Goal: Task Accomplishment & Management: Use online tool/utility

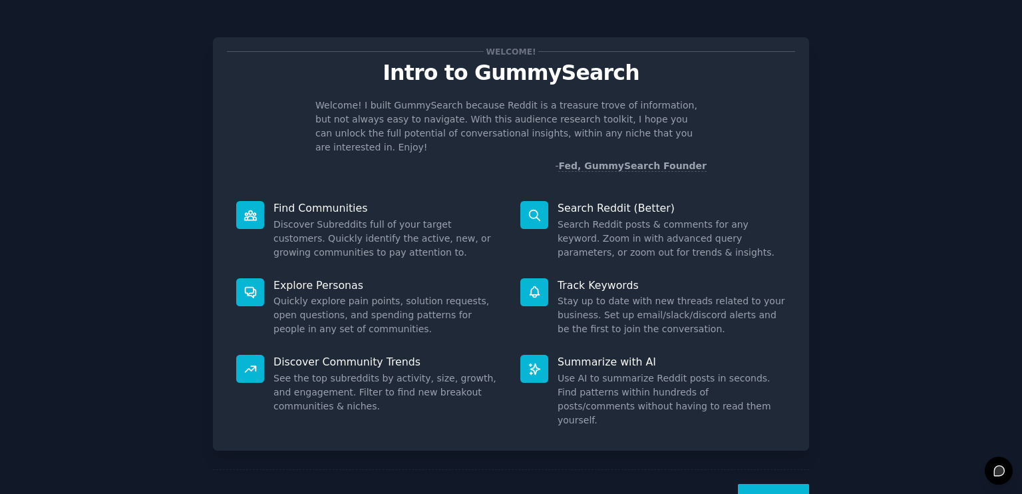
scroll to position [27, 0]
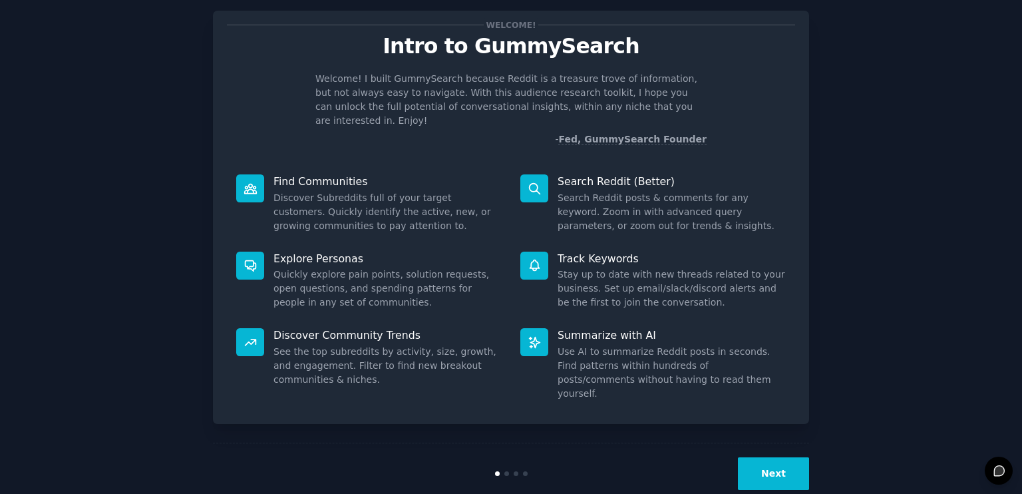
click at [766, 457] on button "Next" at bounding box center [773, 473] width 71 height 33
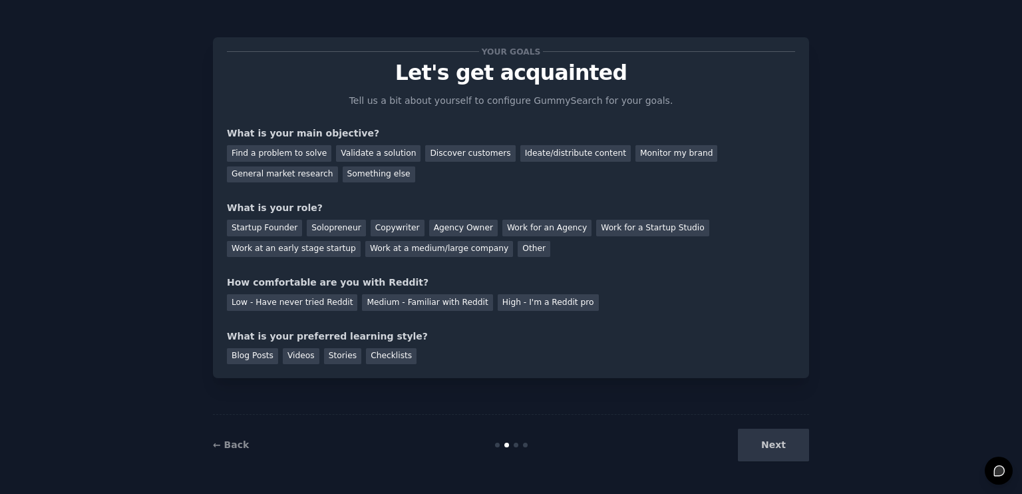
click at [770, 443] on div "Next" at bounding box center [709, 444] width 199 height 33
click at [388, 160] on div "Validate a solution" at bounding box center [378, 153] width 84 height 17
click at [548, 155] on div "Ideate/distribute content" at bounding box center [575, 153] width 110 height 17
drag, startPoint x: 366, startPoint y: 152, endPoint x: 349, endPoint y: 208, distance: 58.5
click at [365, 153] on div "Validate a solution" at bounding box center [378, 153] width 84 height 17
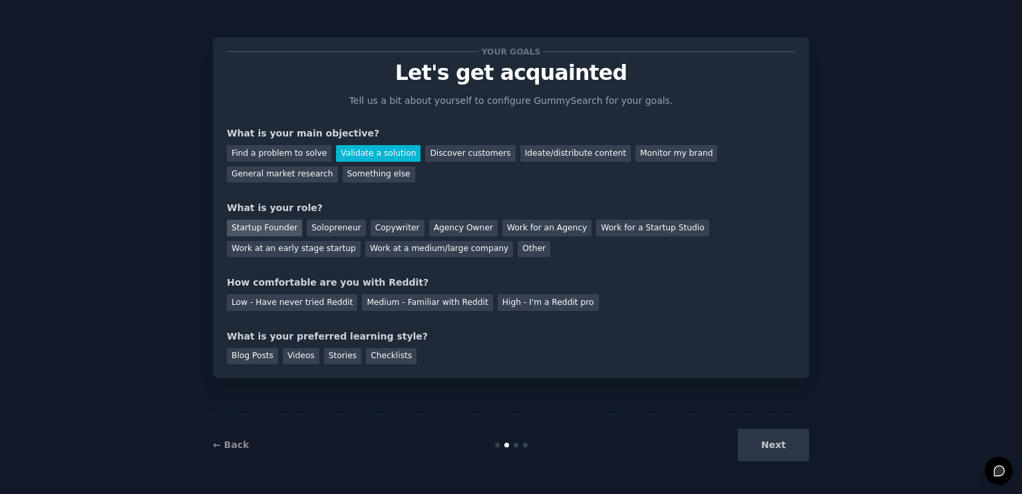
click at [275, 226] on div "Startup Founder" at bounding box center [264, 227] width 75 height 17
click at [362, 306] on div "Medium - Familiar with Reddit" at bounding box center [427, 302] width 130 height 17
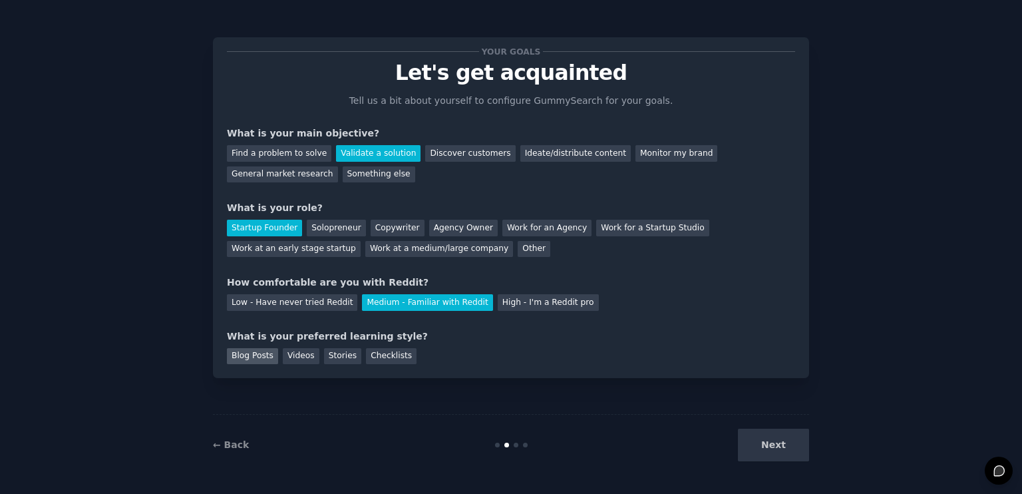
click at [270, 358] on div "Blog Posts" at bounding box center [252, 356] width 51 height 17
click at [768, 458] on button "Next" at bounding box center [773, 444] width 71 height 33
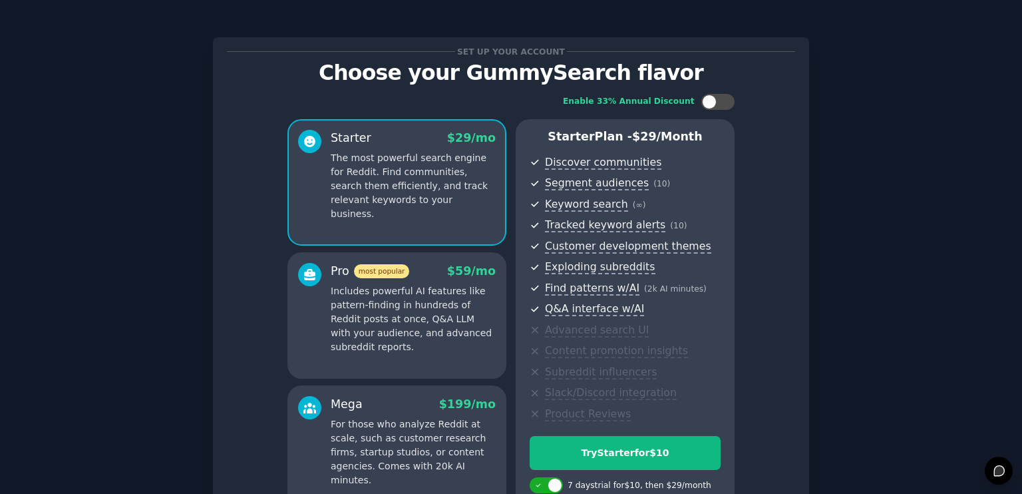
click at [784, 460] on div "Enable 33% Annual Discount Starter $ 29 /mo The most powerful search engine for…" at bounding box center [511, 302] width 568 height 436
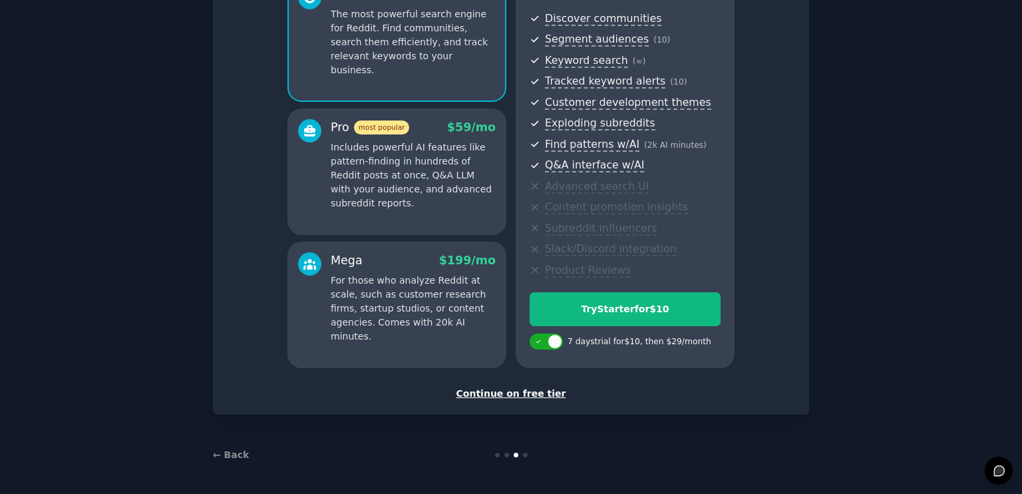
click at [538, 394] on div "Continue on free tier" at bounding box center [511, 393] width 568 height 14
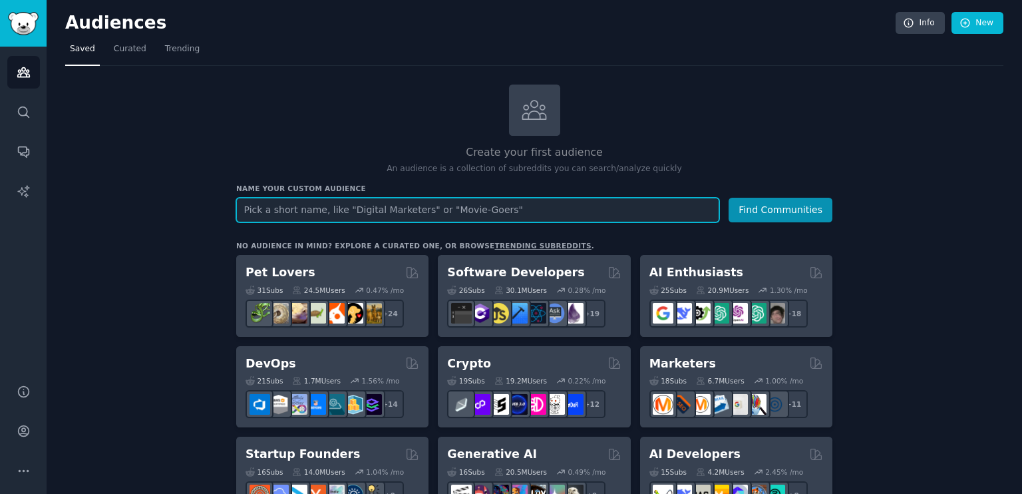
click at [558, 202] on input "text" at bounding box center [477, 210] width 483 height 25
type input "saas"
click at [728, 198] on button "Find Communities" at bounding box center [780, 210] width 104 height 25
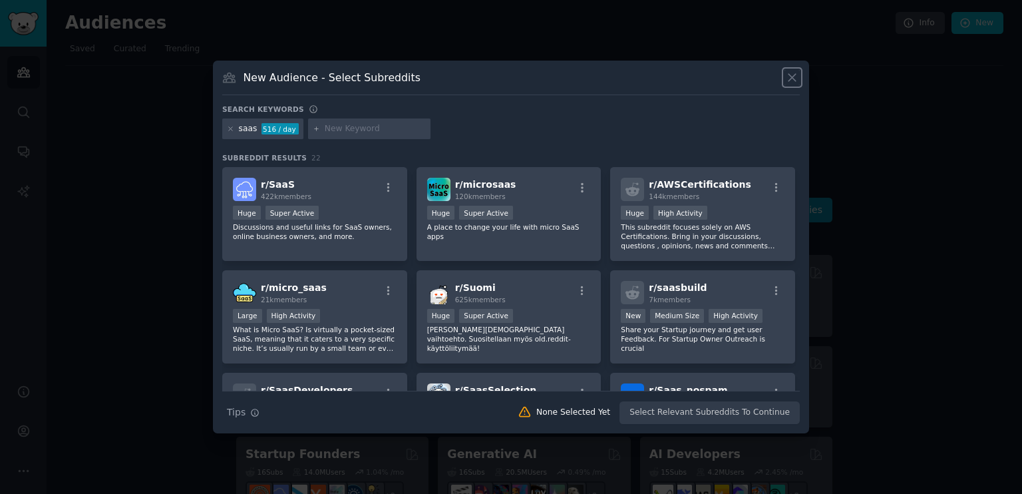
click at [785, 84] on icon at bounding box center [792, 78] width 14 height 14
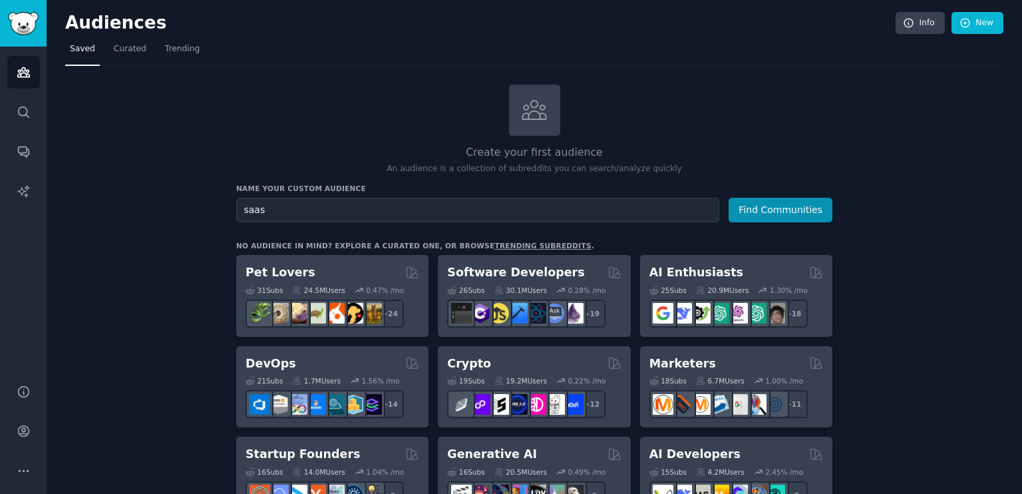
click at [995, 22] on link "New" at bounding box center [977, 23] width 52 height 23
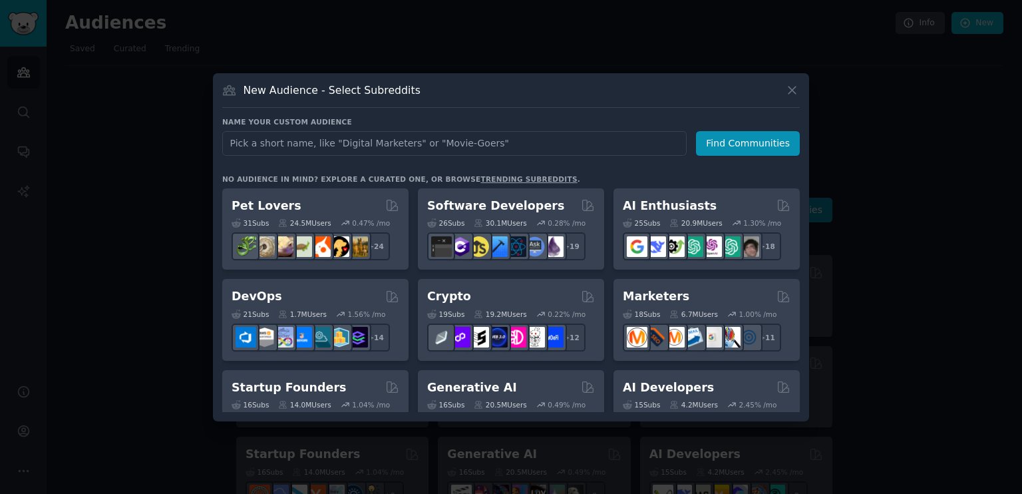
click at [506, 143] on input "text" at bounding box center [454, 143] width 464 height 25
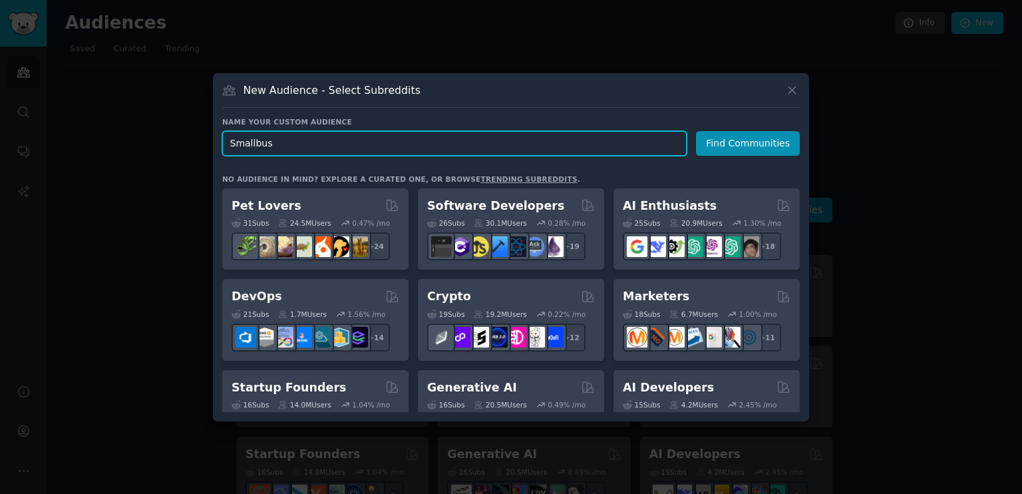
type input "Smallbusi"
click button "Find Communities" at bounding box center [748, 143] width 104 height 25
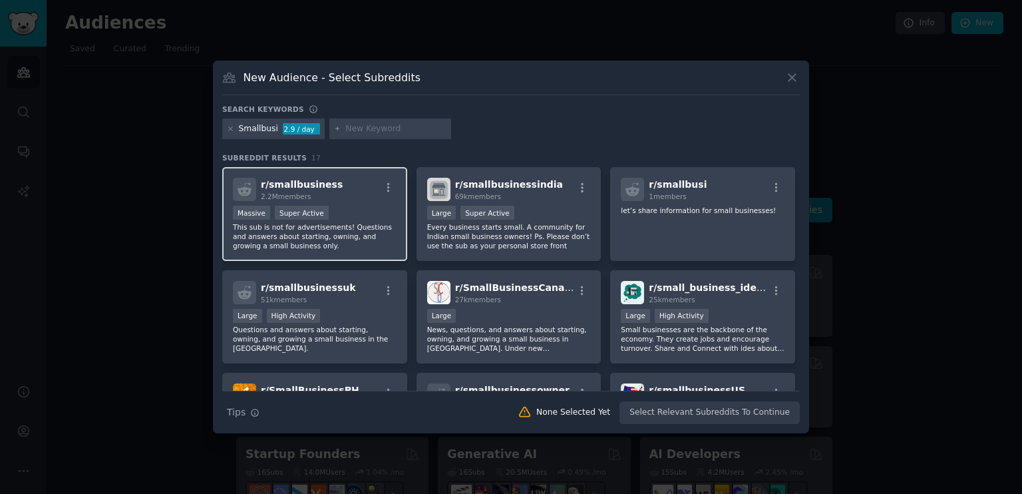
click at [313, 200] on div "2.2M members" at bounding box center [302, 196] width 82 height 9
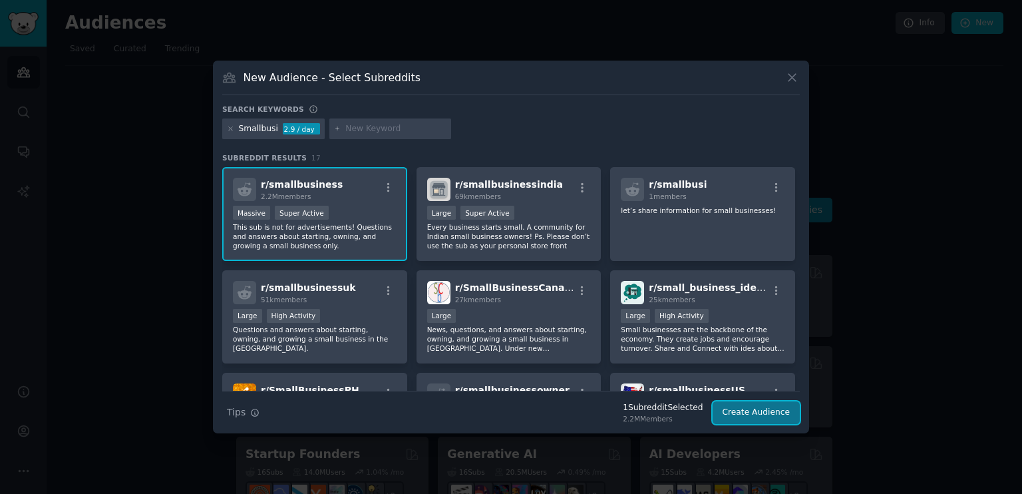
click at [767, 413] on button "Create Audience" at bounding box center [756, 412] width 88 height 23
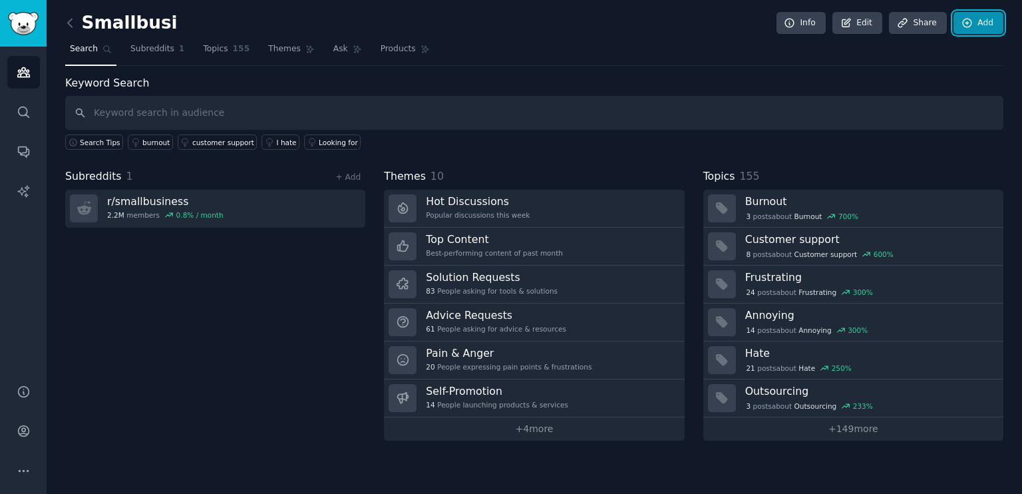
click at [972, 19] on icon at bounding box center [967, 23] width 12 height 12
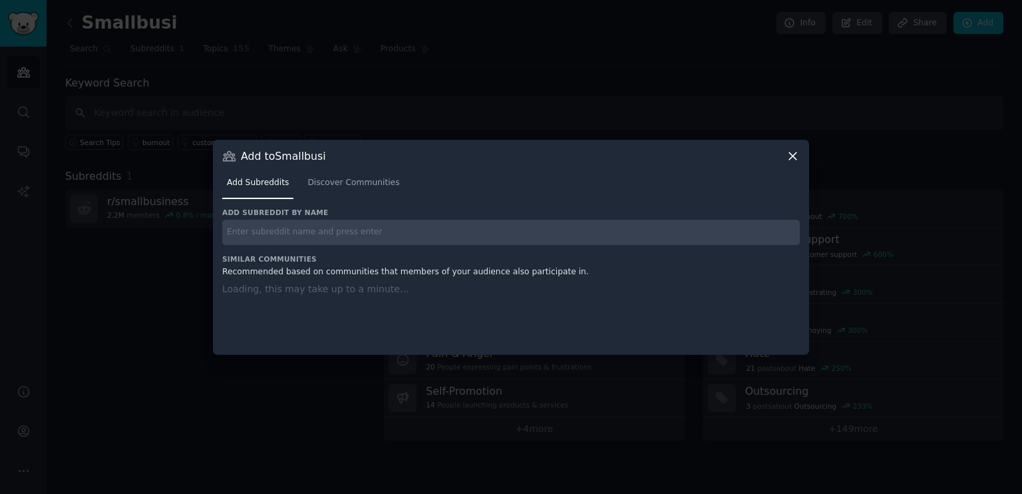
click at [429, 249] on div "Add subreddit by name Similar Communities Recommended based on communities that…" at bounding box center [510, 273] width 577 height 130
click at [422, 237] on input "text" at bounding box center [510, 232] width 577 height 26
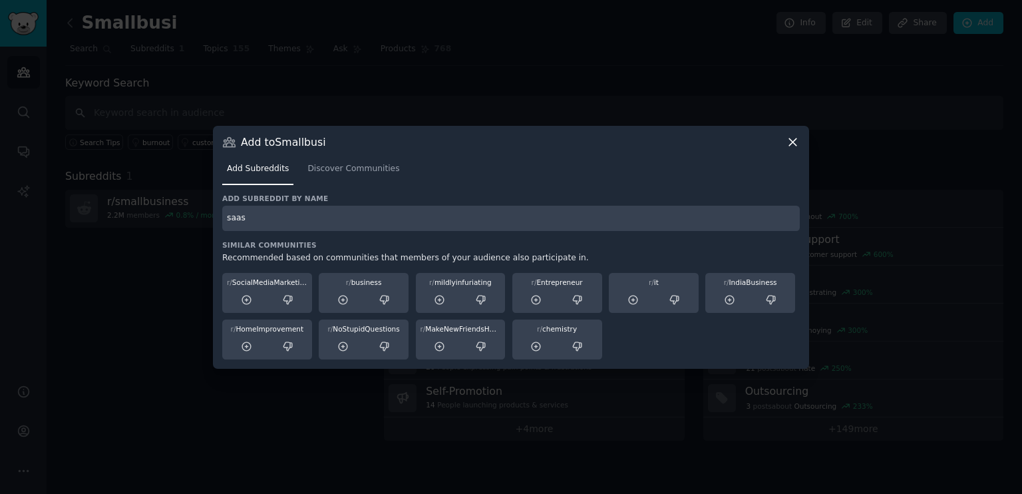
type input "saas"
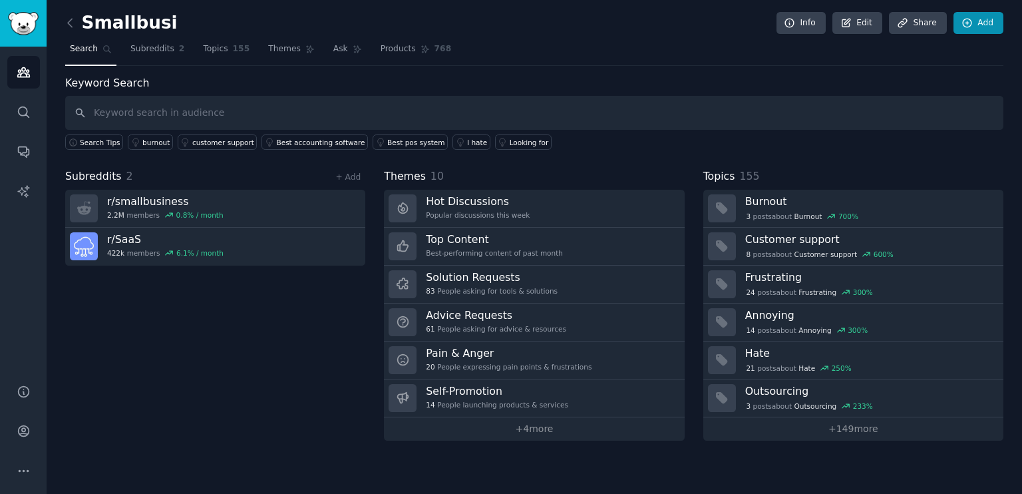
drag, startPoint x: 972, startPoint y: 2, endPoint x: 972, endPoint y: 13, distance: 10.7
click at [972, 2] on div "Smallbusi Info Edit Share Add Search Subreddits 2 Topics 155 Themes Ask Product…" at bounding box center [534, 247] width 975 height 494
click at [972, 17] on link "Add" at bounding box center [978, 23] width 50 height 23
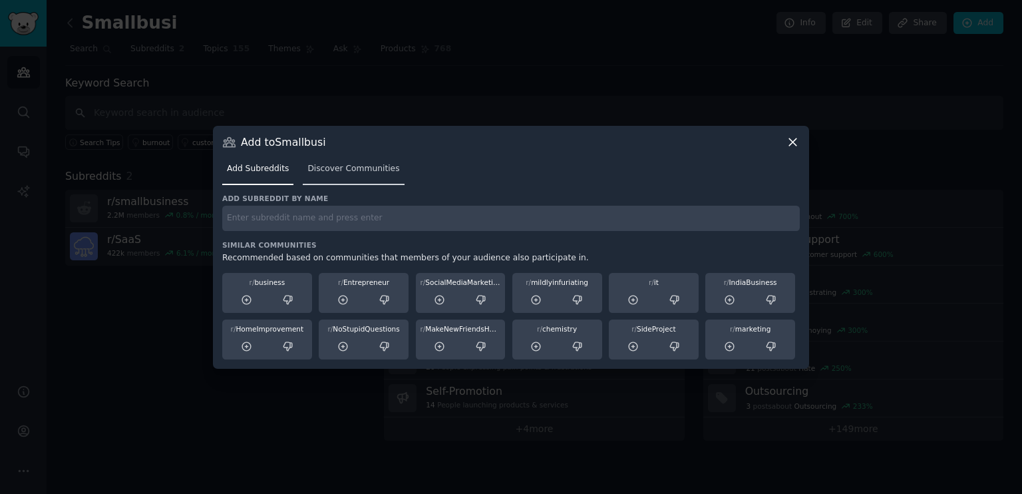
click at [355, 166] on span "Discover Communities" at bounding box center [353, 169] width 92 height 12
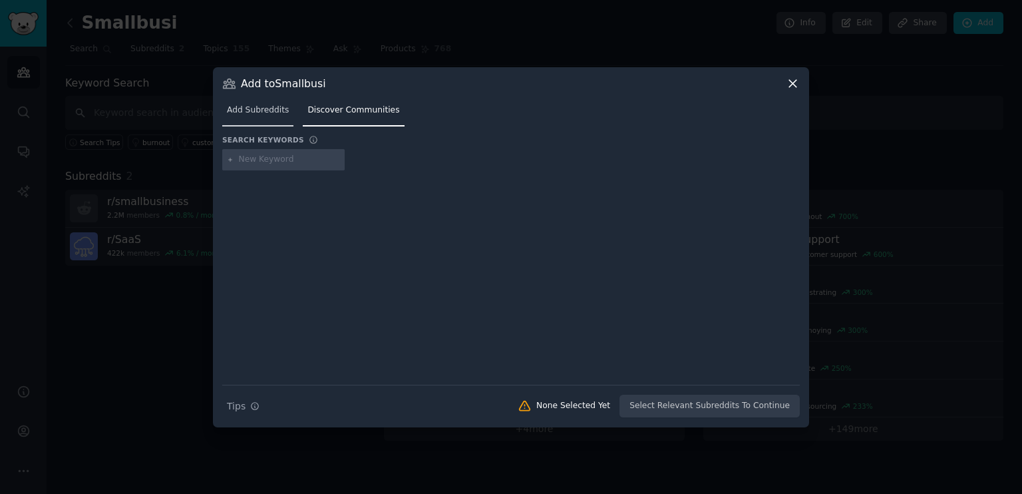
click at [264, 102] on link "Add Subreddits" at bounding box center [257, 113] width 71 height 27
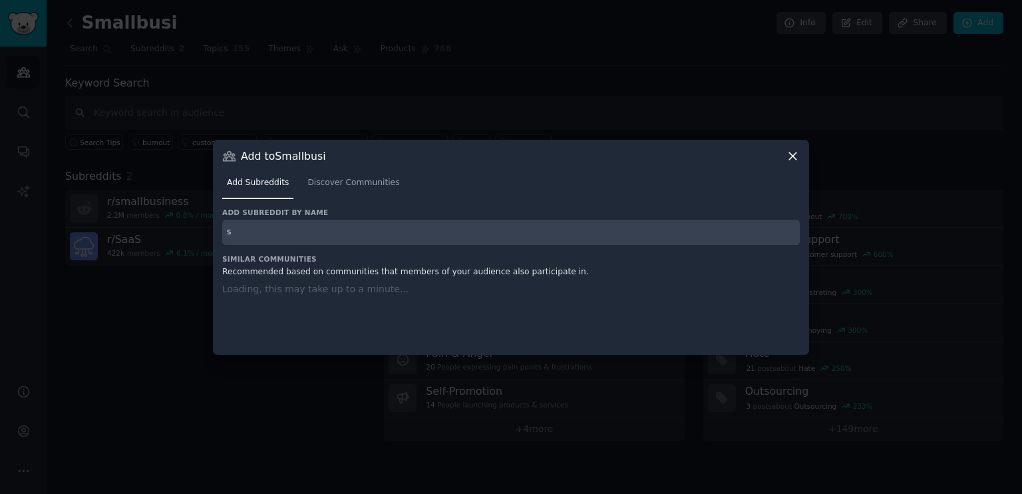
click at [323, 235] on div "Add subreddit by name s Similar Communities Recommended based on communities th…" at bounding box center [510, 273] width 577 height 130
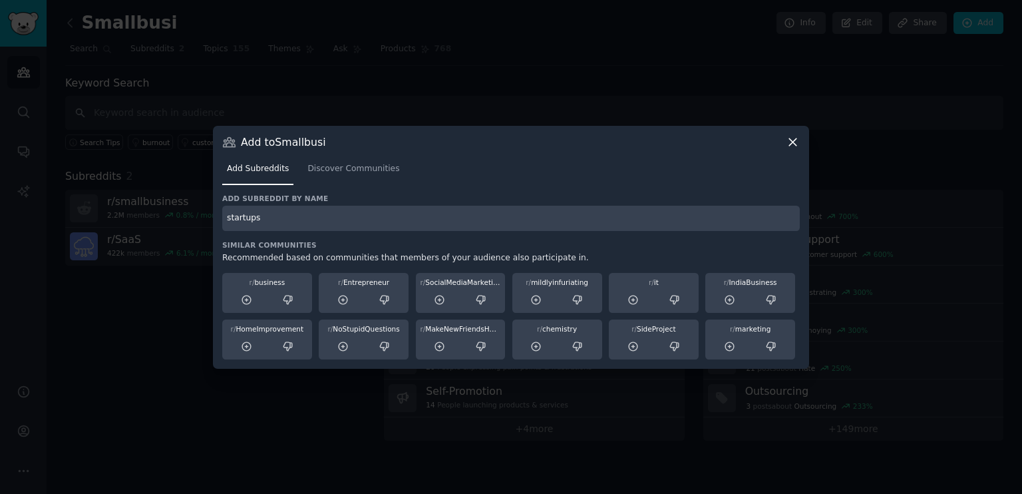
drag, startPoint x: 425, startPoint y: 222, endPoint x: 398, endPoint y: 221, distance: 27.3
click at [420, 221] on input "startups" at bounding box center [510, 219] width 577 height 26
type input "startups"
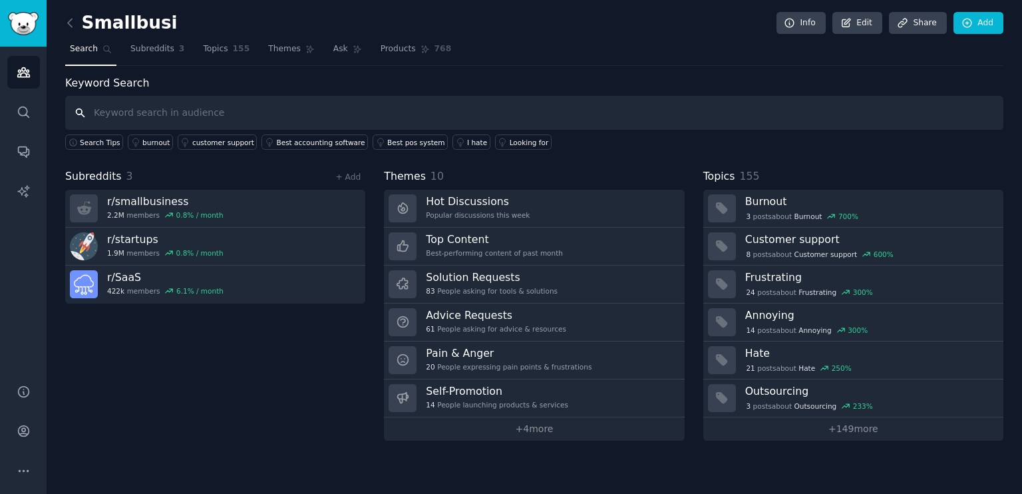
click at [357, 108] on input "text" at bounding box center [534, 113] width 938 height 34
type input "Bussines_Idea"
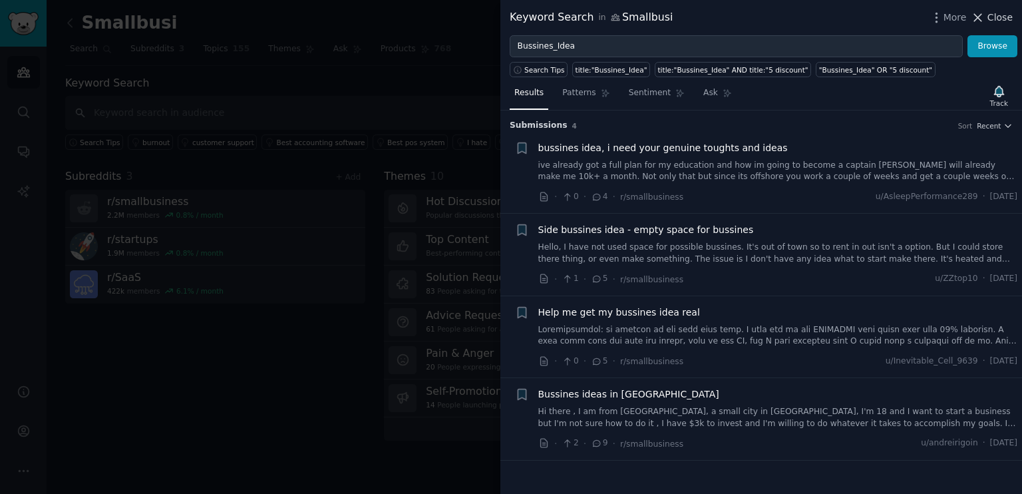
click at [994, 21] on span "Close" at bounding box center [999, 18] width 25 height 14
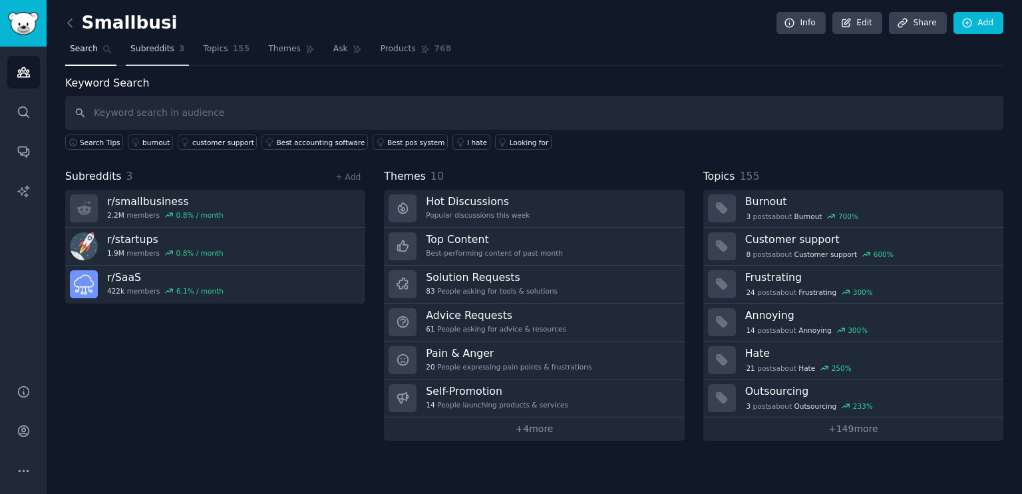
click at [160, 51] on span "Subreddits" at bounding box center [152, 49] width 44 height 12
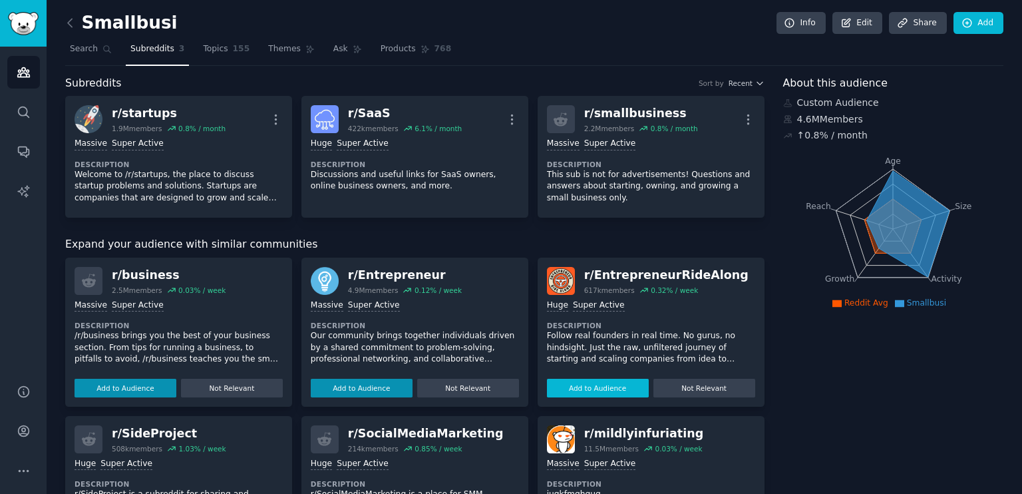
click at [623, 390] on button "Add to Audience" at bounding box center [598, 387] width 102 height 19
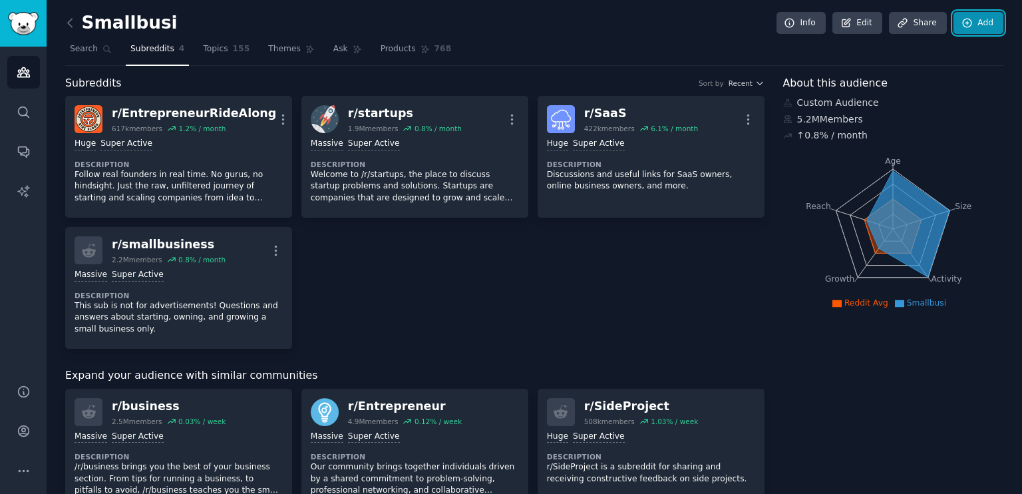
click at [976, 21] on link "Add" at bounding box center [978, 23] width 50 height 23
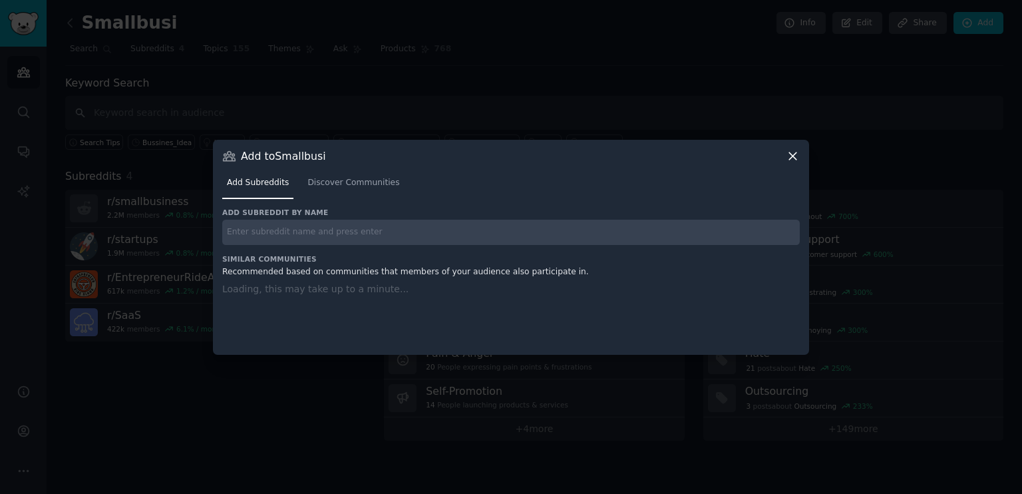
click at [577, 225] on input "text" at bounding box center [510, 232] width 577 height 26
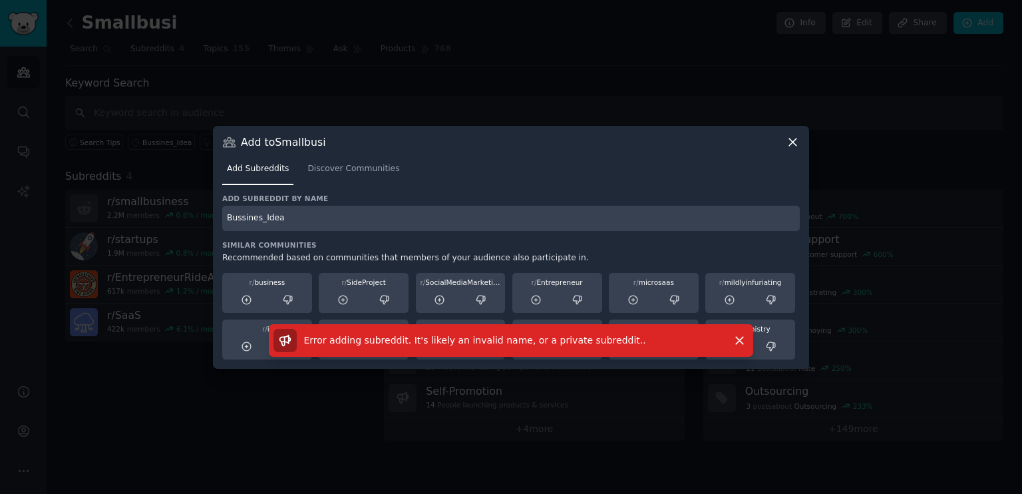
click at [243, 219] on input "Bussines_Idea" at bounding box center [510, 219] width 577 height 26
click at [309, 225] on input "Business_Idea" at bounding box center [510, 219] width 577 height 26
type input "Business_Ideas"
click at [731, 340] on button "Dismiss" at bounding box center [739, 340] width 23 height 23
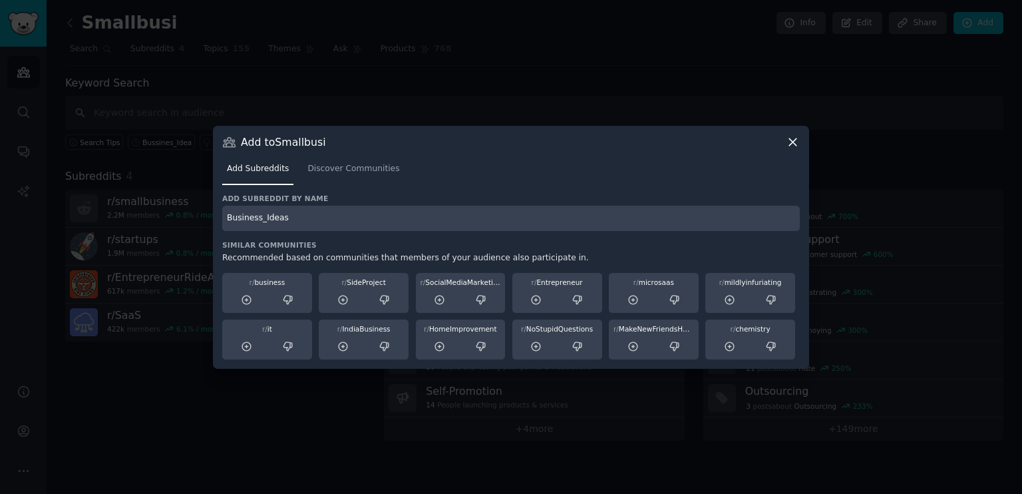
drag, startPoint x: 696, startPoint y: 249, endPoint x: 676, endPoint y: 231, distance: 27.8
click at [695, 249] on div "Similar Communities Recommended based on communities that members of your audie…" at bounding box center [510, 299] width 577 height 119
click at [674, 228] on input "Business_Ideas" at bounding box center [510, 219] width 577 height 26
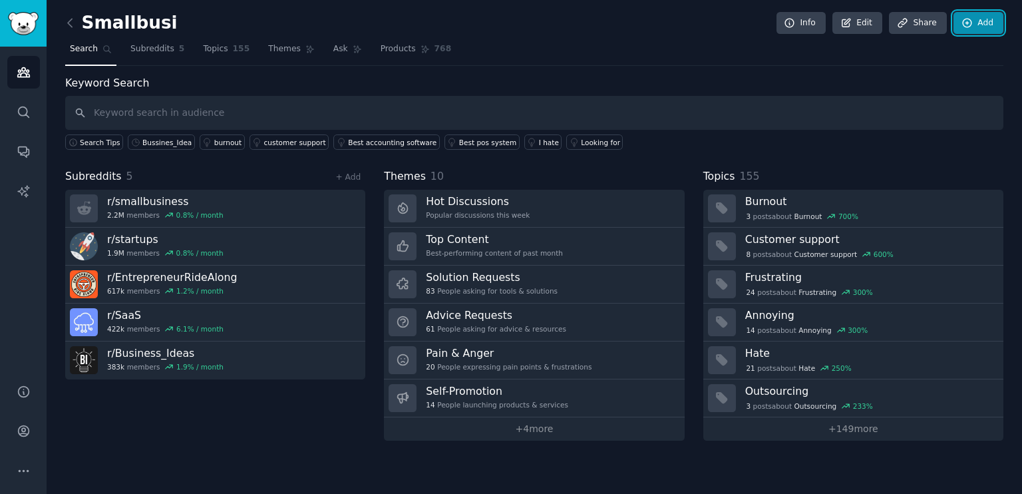
click at [988, 26] on link "Add" at bounding box center [978, 23] width 50 height 23
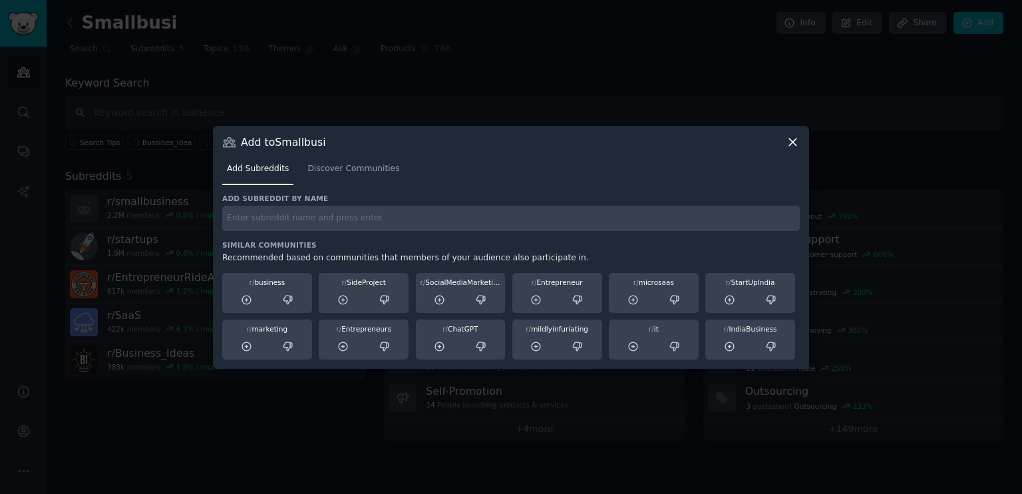
click at [415, 214] on input "text" at bounding box center [510, 219] width 577 height 26
type input "SideProject"
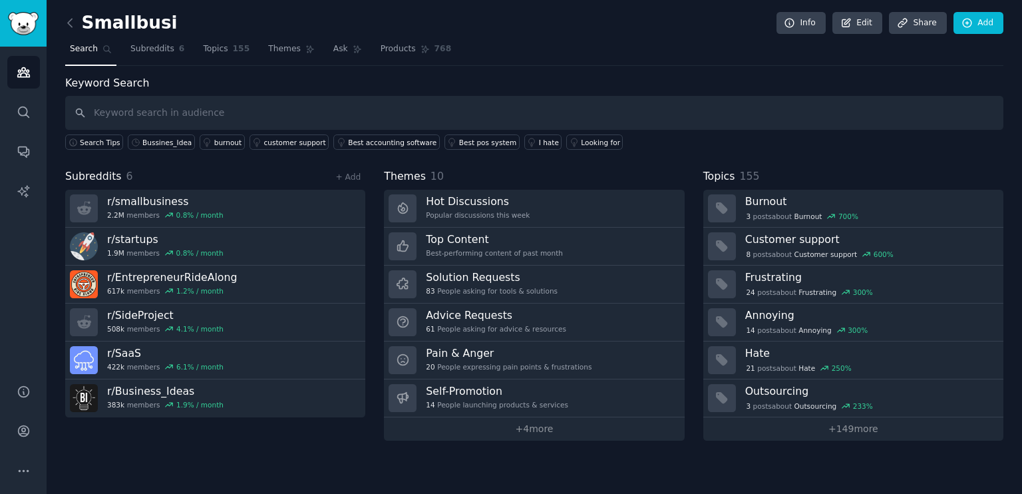
click at [880, 156] on div "Keyword Search Search Tips Bussines_Idea burnout customer support Best accounti…" at bounding box center [534, 257] width 938 height 365
click at [267, 58] on link "Themes" at bounding box center [291, 52] width 56 height 27
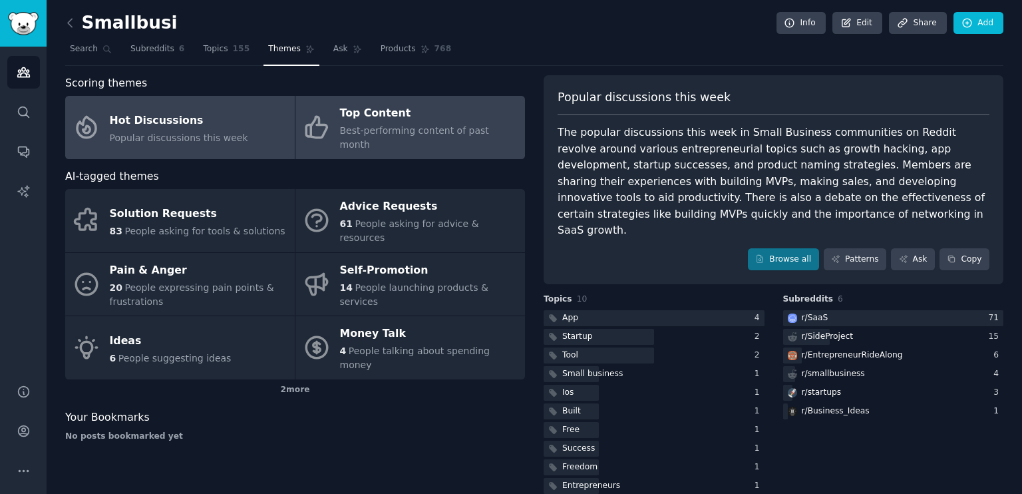
click at [436, 128] on span "Best-performing content of past month" at bounding box center [414, 137] width 149 height 25
